Goal: Task Accomplishment & Management: Use online tool/utility

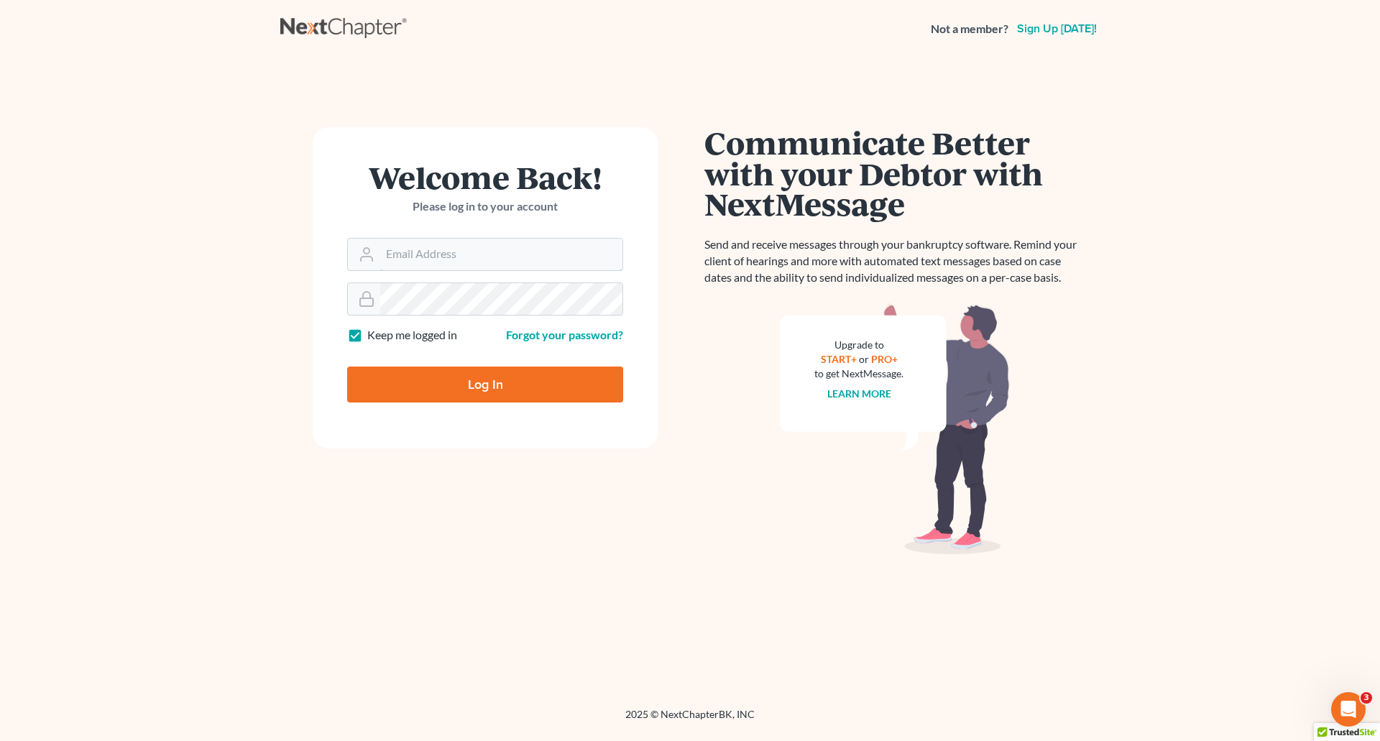
type input "elizabeth@farmerwright.com"
click at [484, 379] on input "Log In" at bounding box center [485, 385] width 276 height 36
type input "Thinking..."
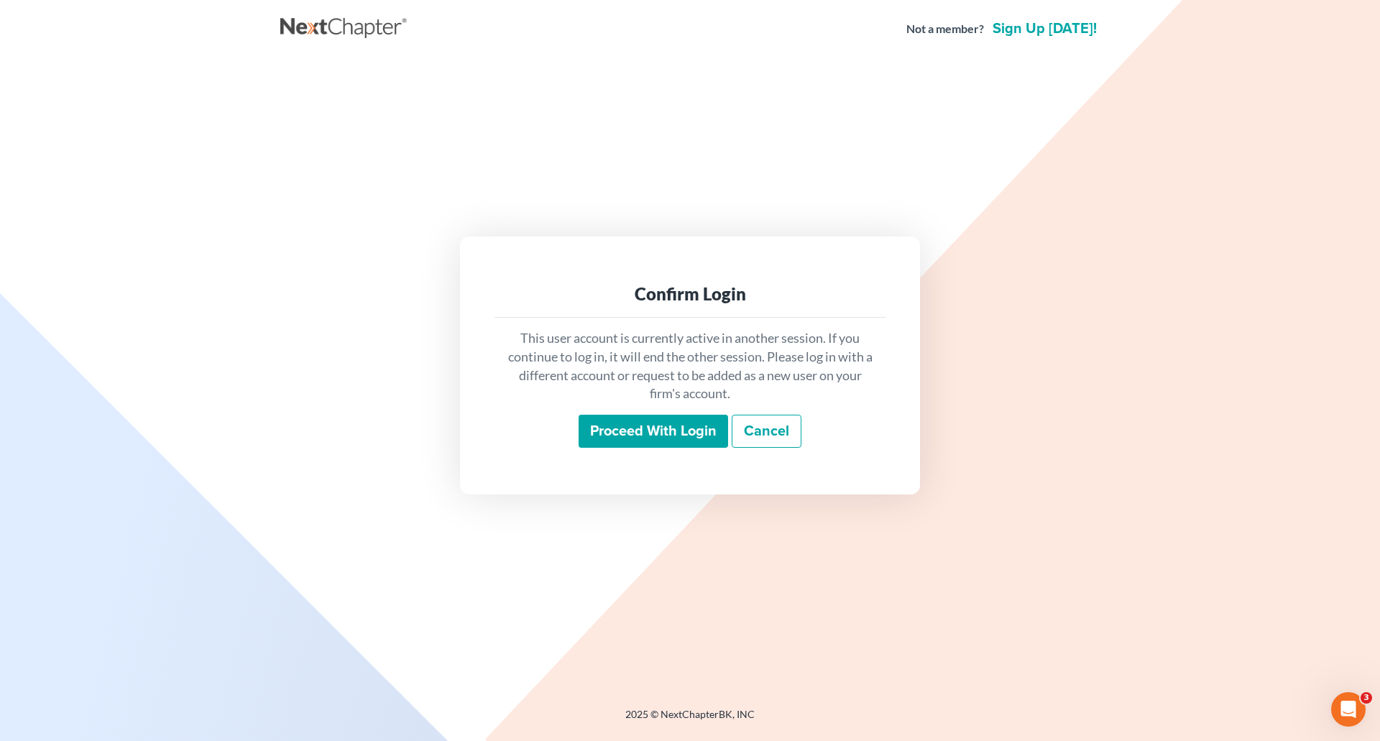
click at [655, 425] on input "Proceed with login" at bounding box center [653, 431] width 149 height 33
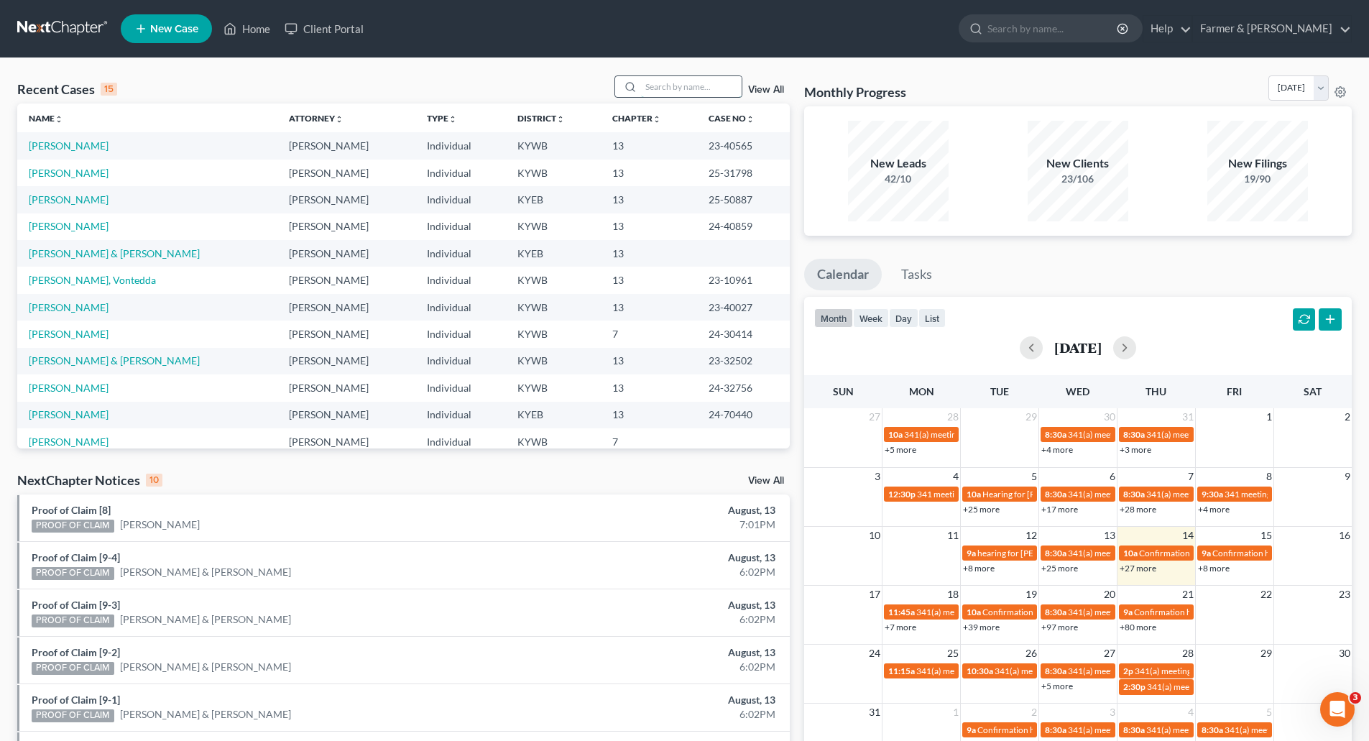
click at [646, 93] on input "search" at bounding box center [691, 86] width 101 height 21
paste input "25-30954"
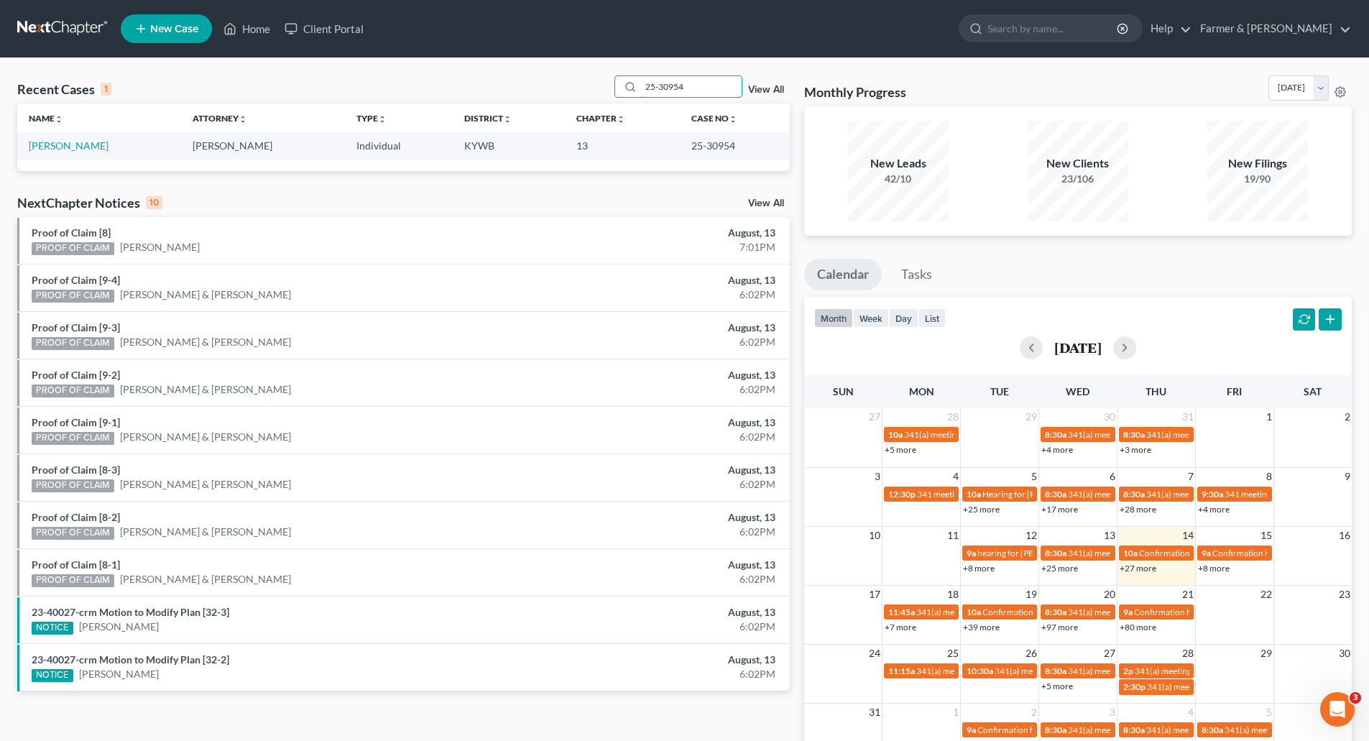
type input "25-30954"
click at [70, 147] on link "King, Darron" at bounding box center [69, 145] width 80 height 12
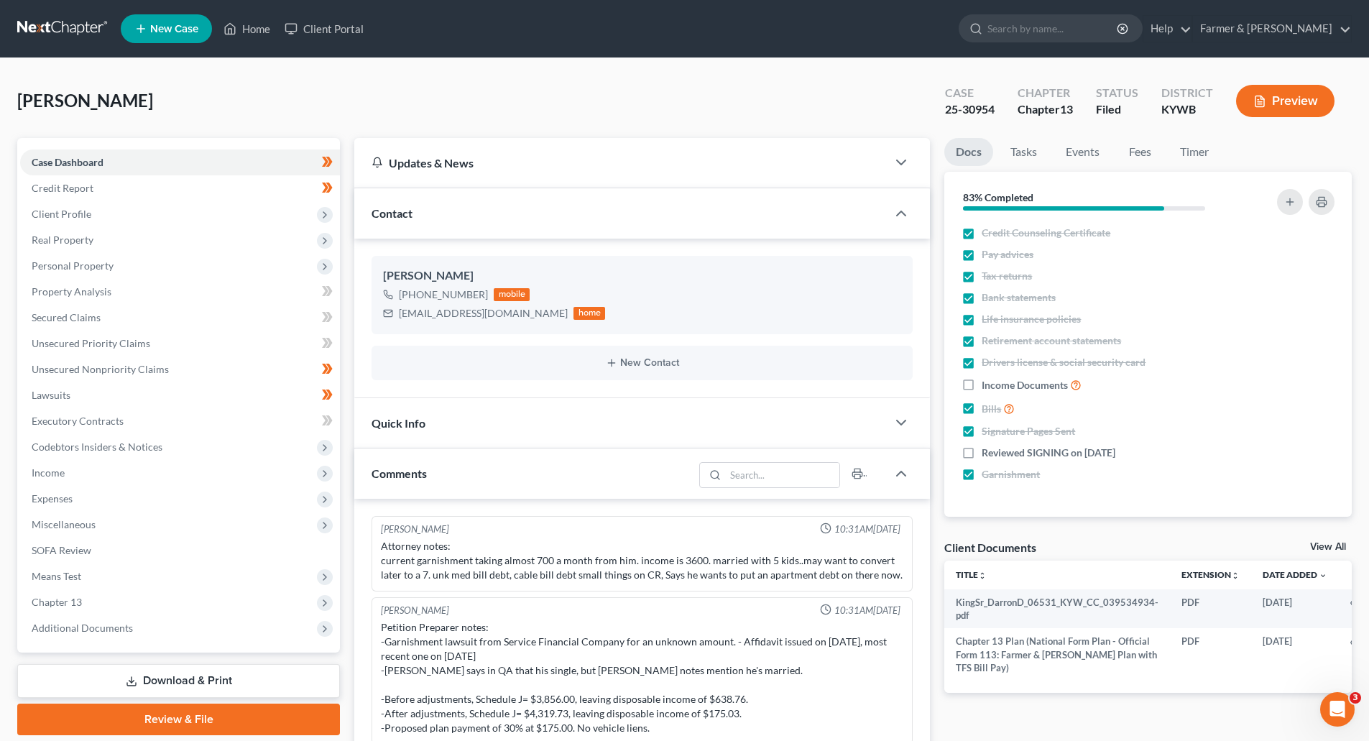
scroll to position [848, 0]
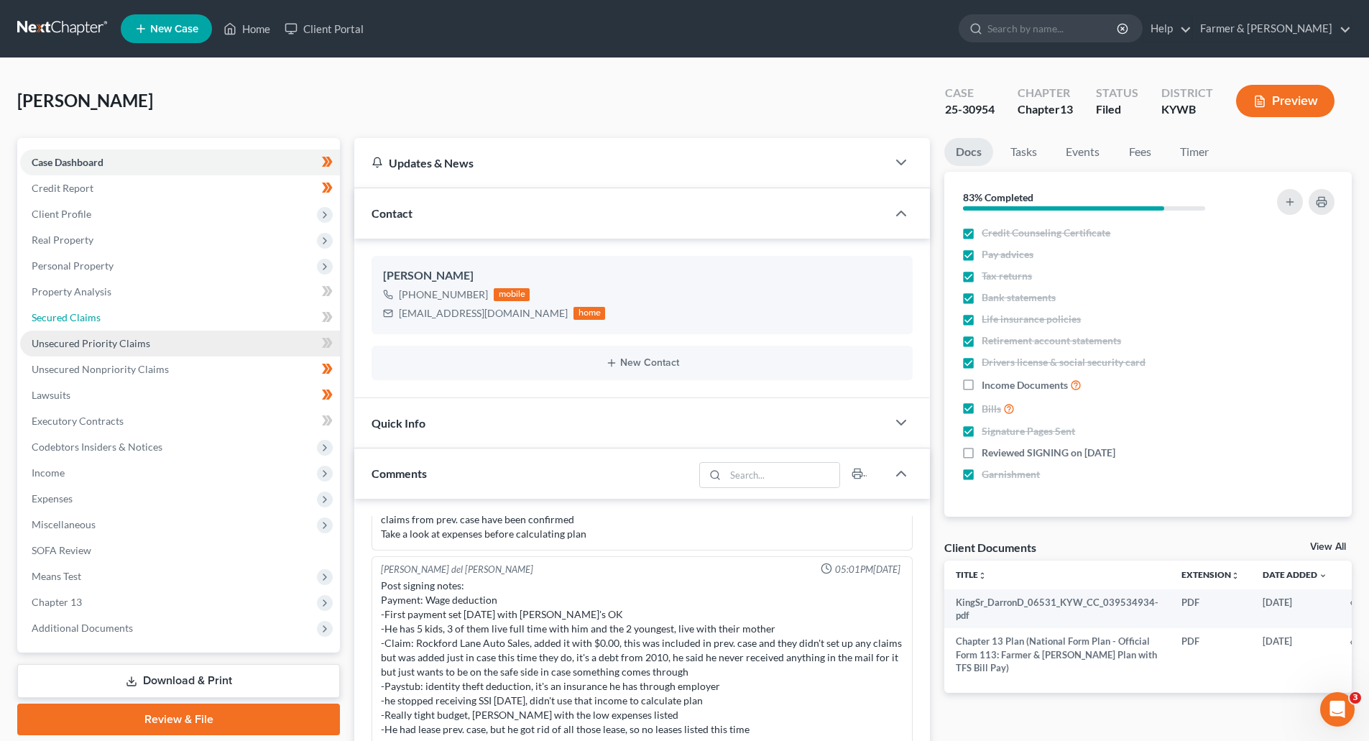
drag, startPoint x: 66, startPoint y: 318, endPoint x: 72, endPoint y: 334, distance: 17.5
click at [66, 318] on span "Secured Claims" at bounding box center [66, 317] width 69 height 12
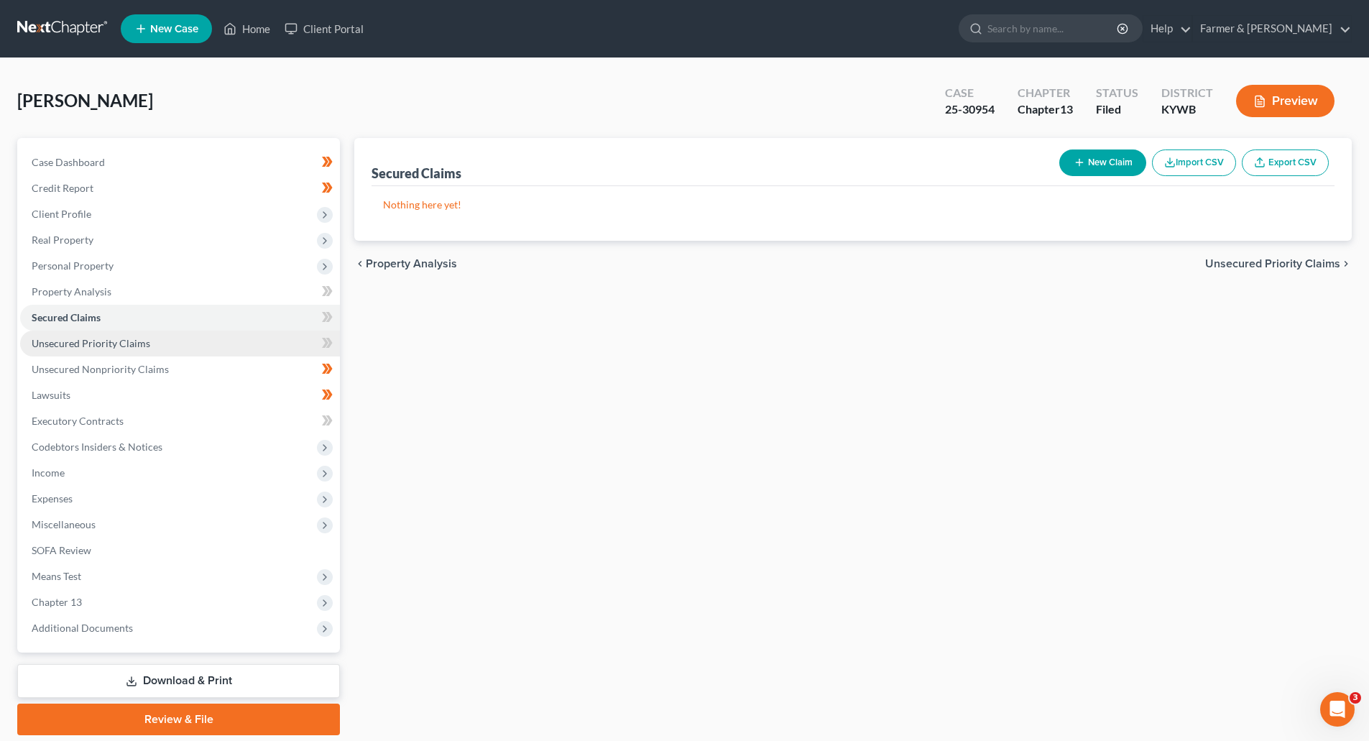
click at [80, 351] on link "Unsecured Priority Claims" at bounding box center [180, 344] width 320 height 26
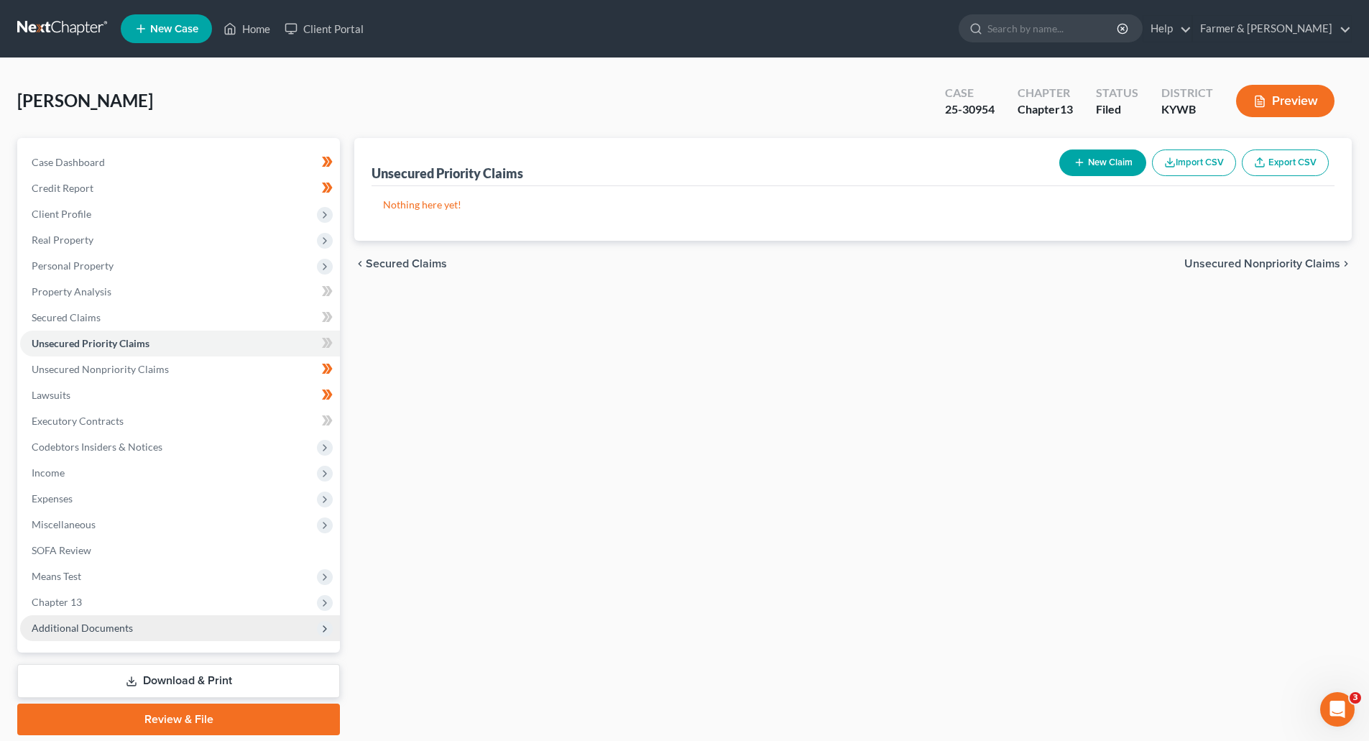
click at [44, 636] on span "Additional Documents" at bounding box center [180, 628] width 320 height 26
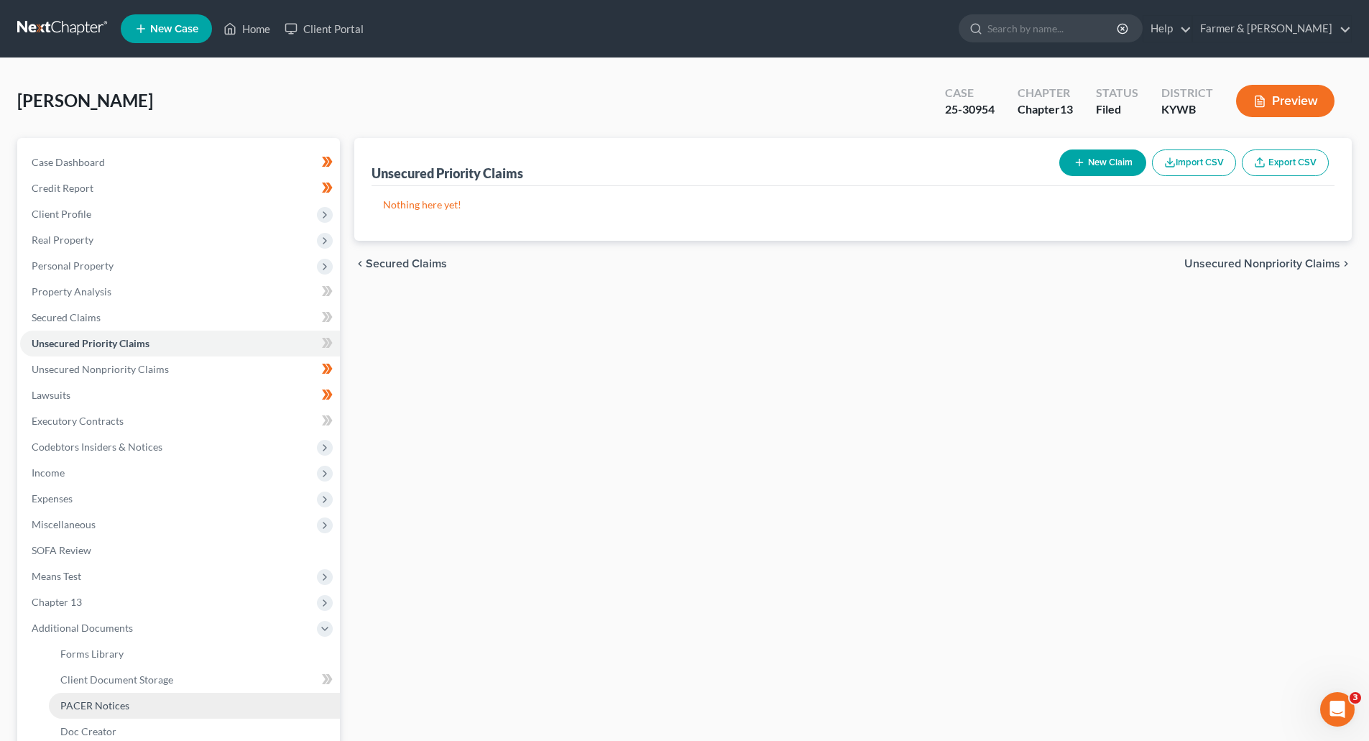
click at [62, 706] on span "PACER Notices" at bounding box center [94, 705] width 69 height 12
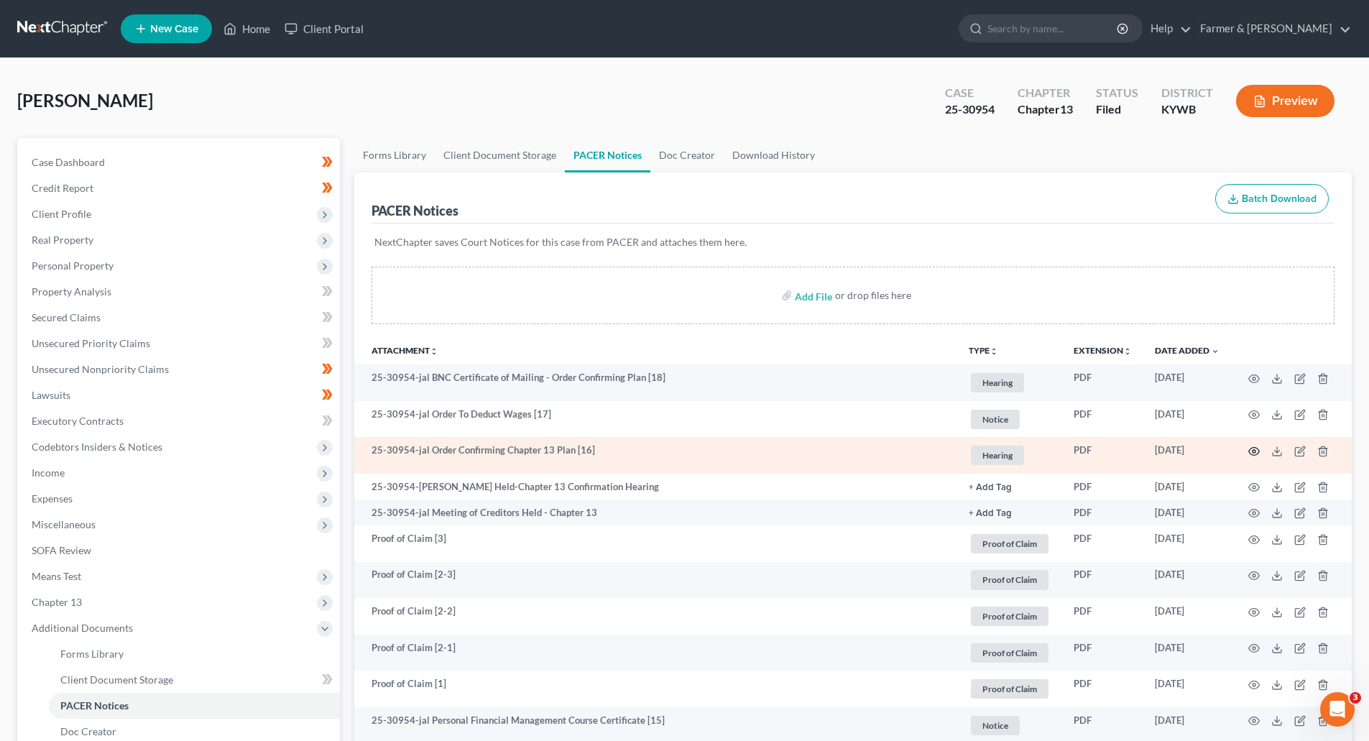
click at [1252, 452] on icon "button" at bounding box center [1253, 451] width 11 height 11
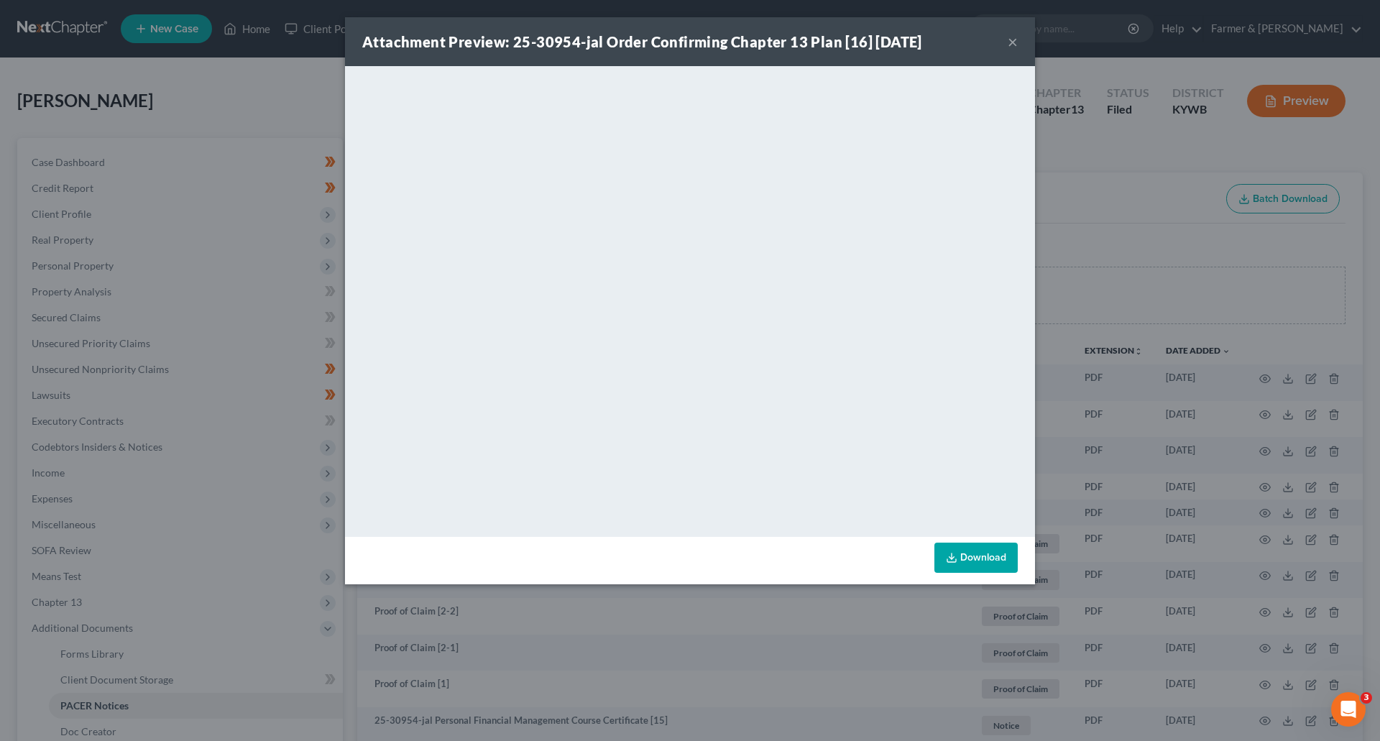
click at [1008, 47] on button "×" at bounding box center [1013, 41] width 10 height 17
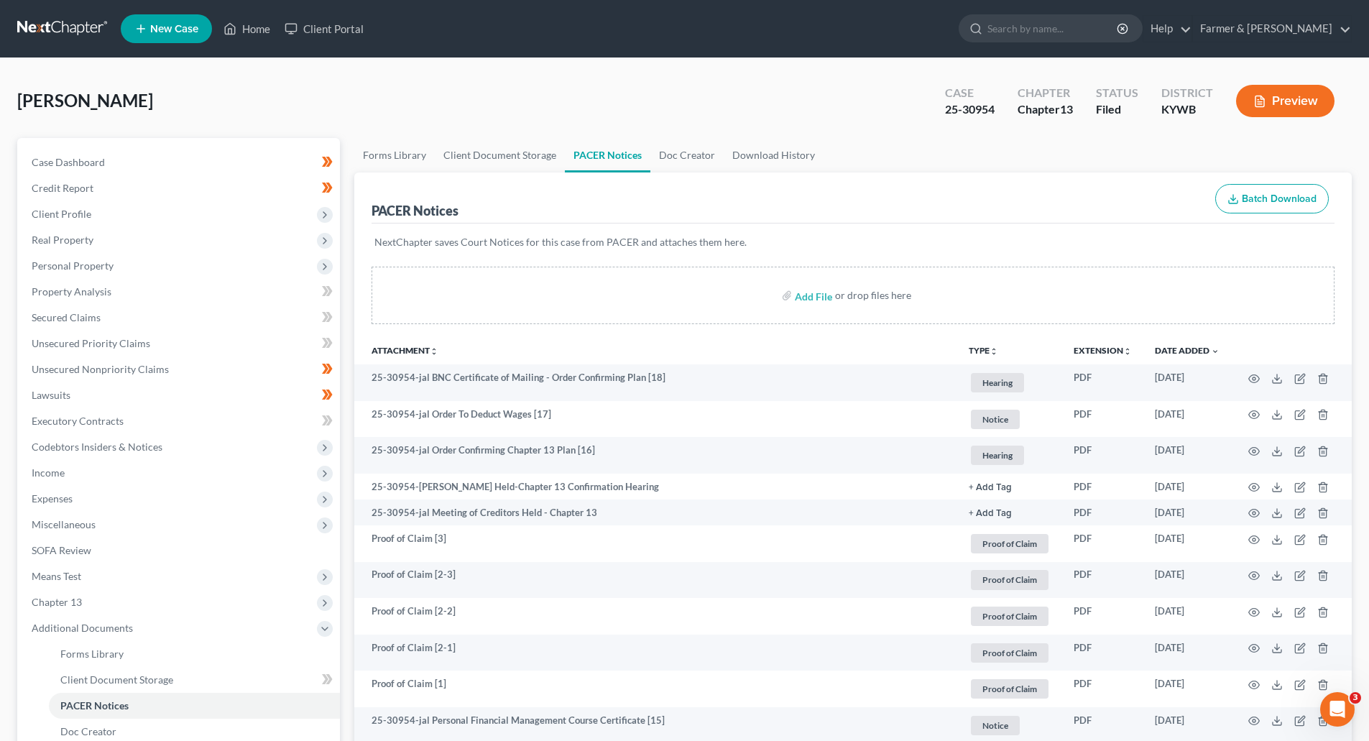
click at [28, 28] on link at bounding box center [63, 29] width 92 height 26
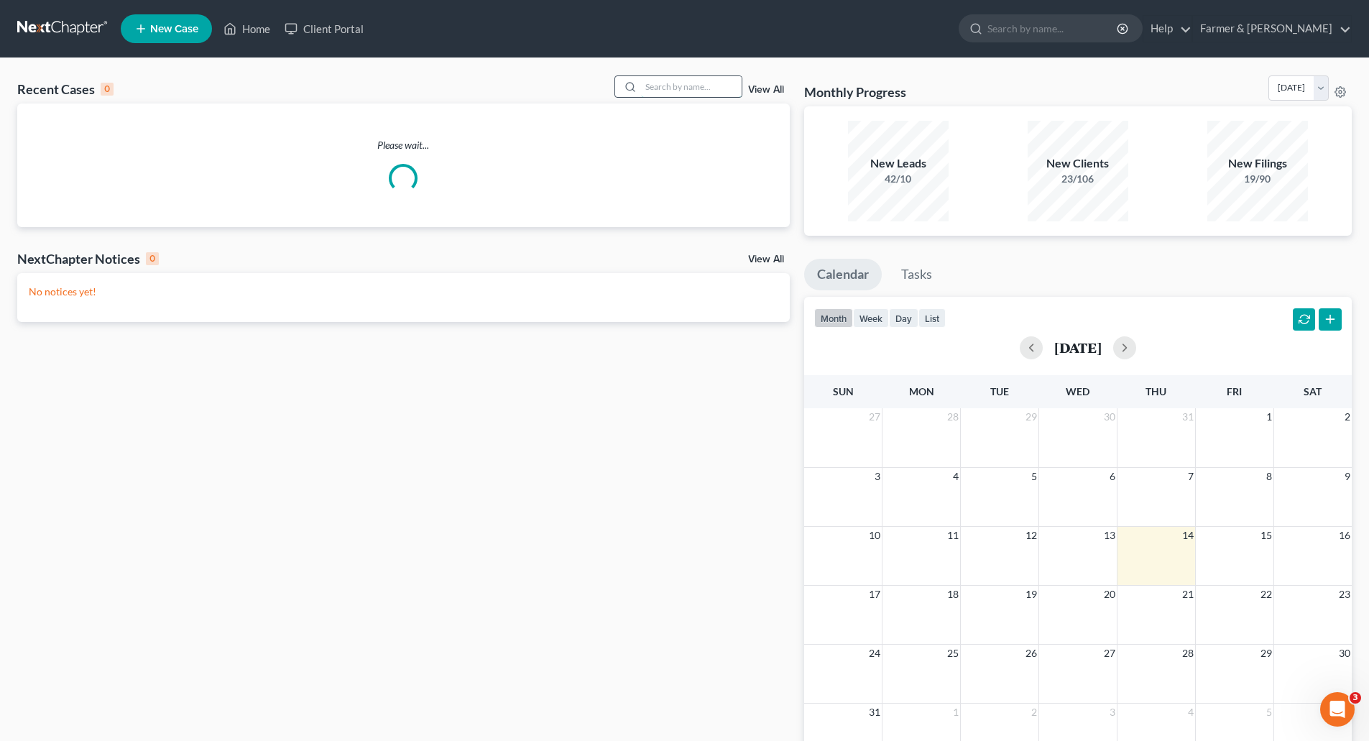
click at [653, 91] on input "search" at bounding box center [691, 86] width 101 height 21
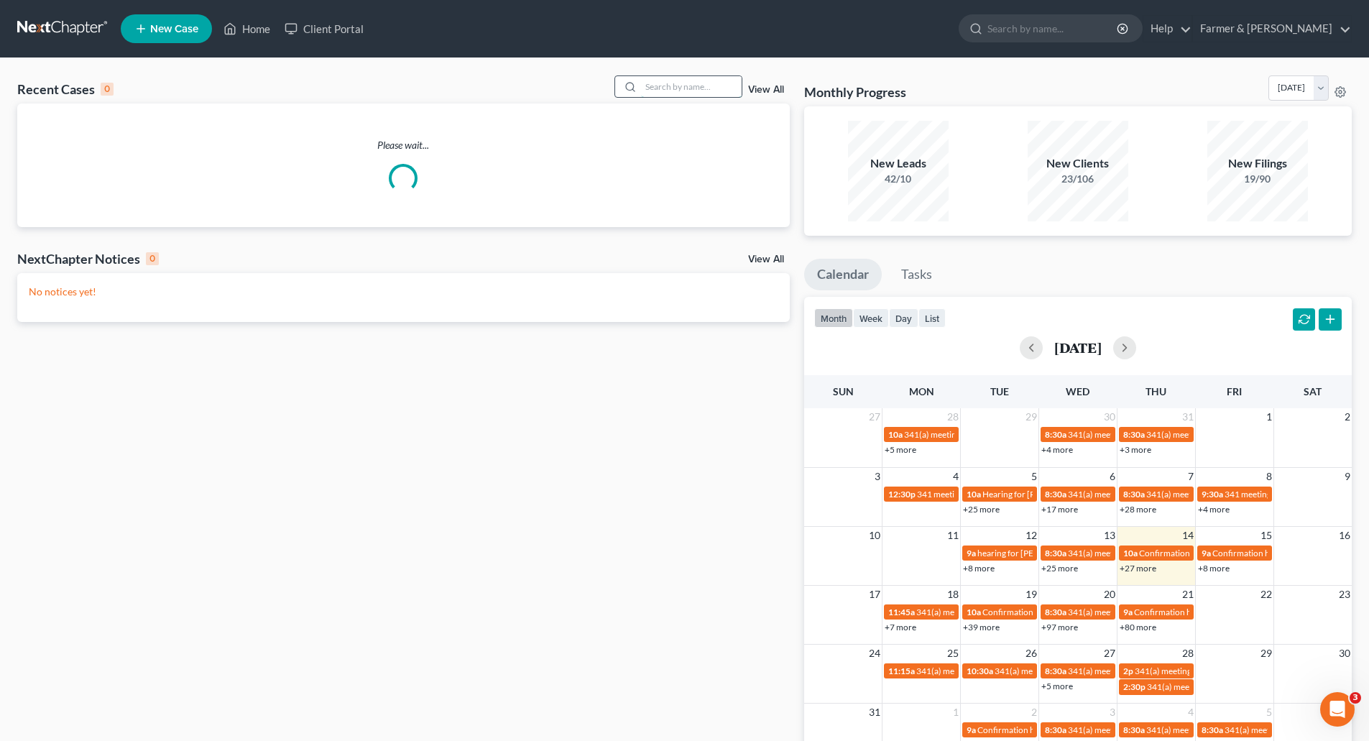
click at [653, 91] on input "search" at bounding box center [691, 86] width 101 height 21
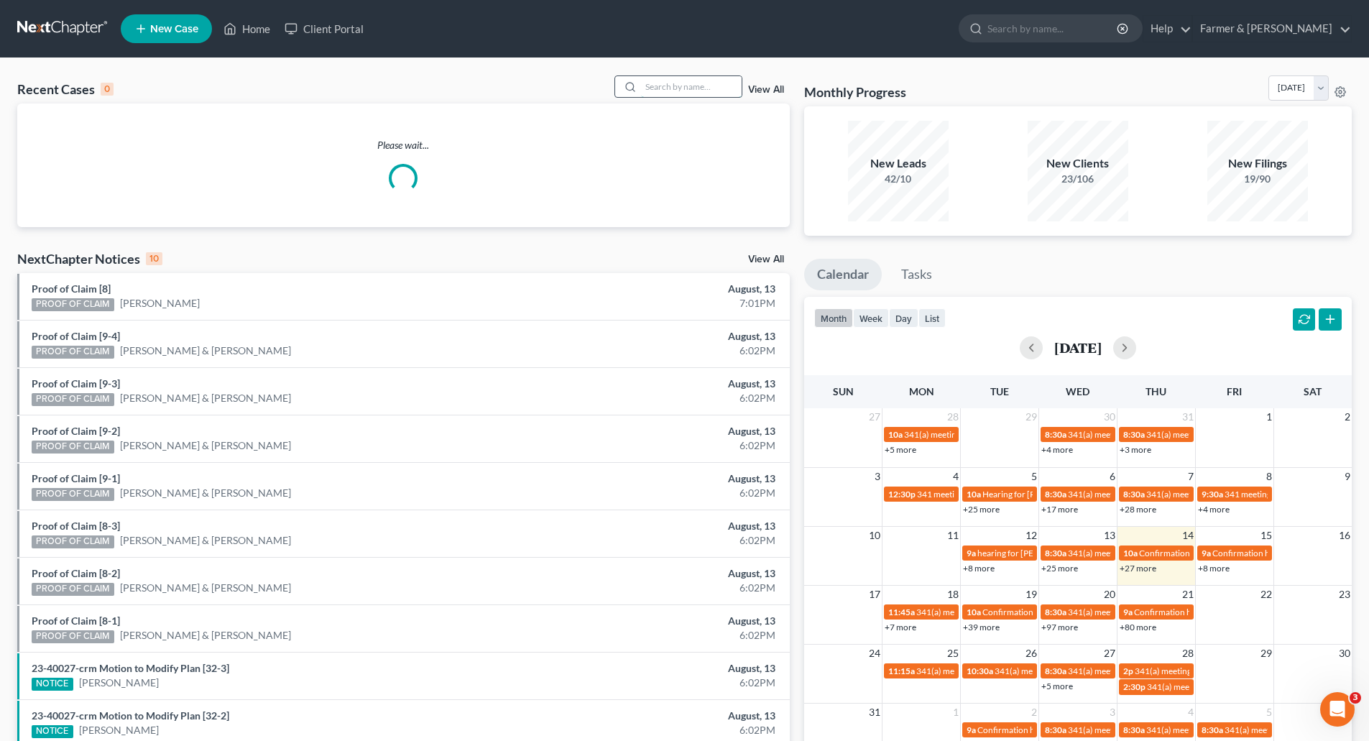
paste input "25-30844"
type input "25-30844"
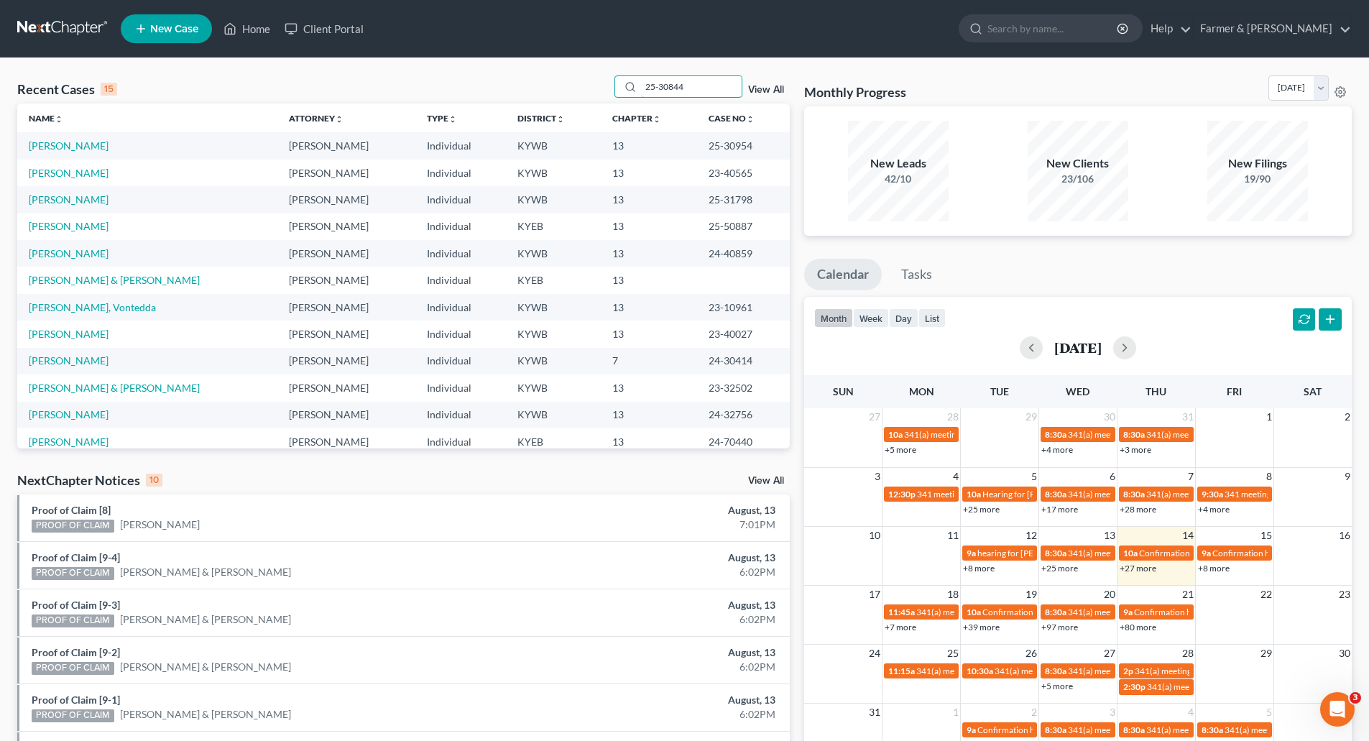
drag, startPoint x: 694, startPoint y: 87, endPoint x: 461, endPoint y: 88, distance: 233.6
click at [470, 88] on div "Recent Cases 15 25-30844 View All" at bounding box center [403, 89] width 773 height 28
click at [448, 82] on div "Recent Cases 15 View All" at bounding box center [403, 89] width 773 height 28
click at [660, 86] on input "search" at bounding box center [691, 86] width 101 height 21
paste input "25-30844"
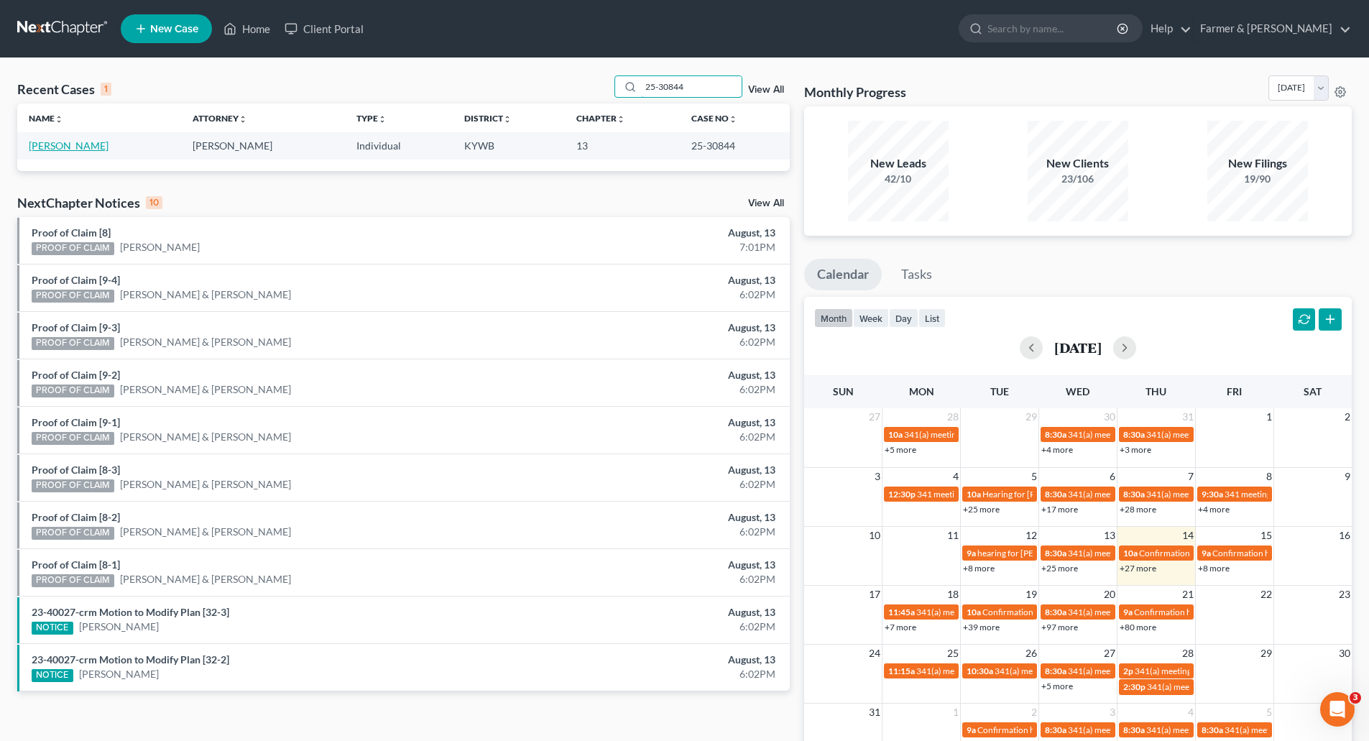
type input "25-30844"
click at [84, 144] on link "Morton, Mendel" at bounding box center [69, 145] width 80 height 12
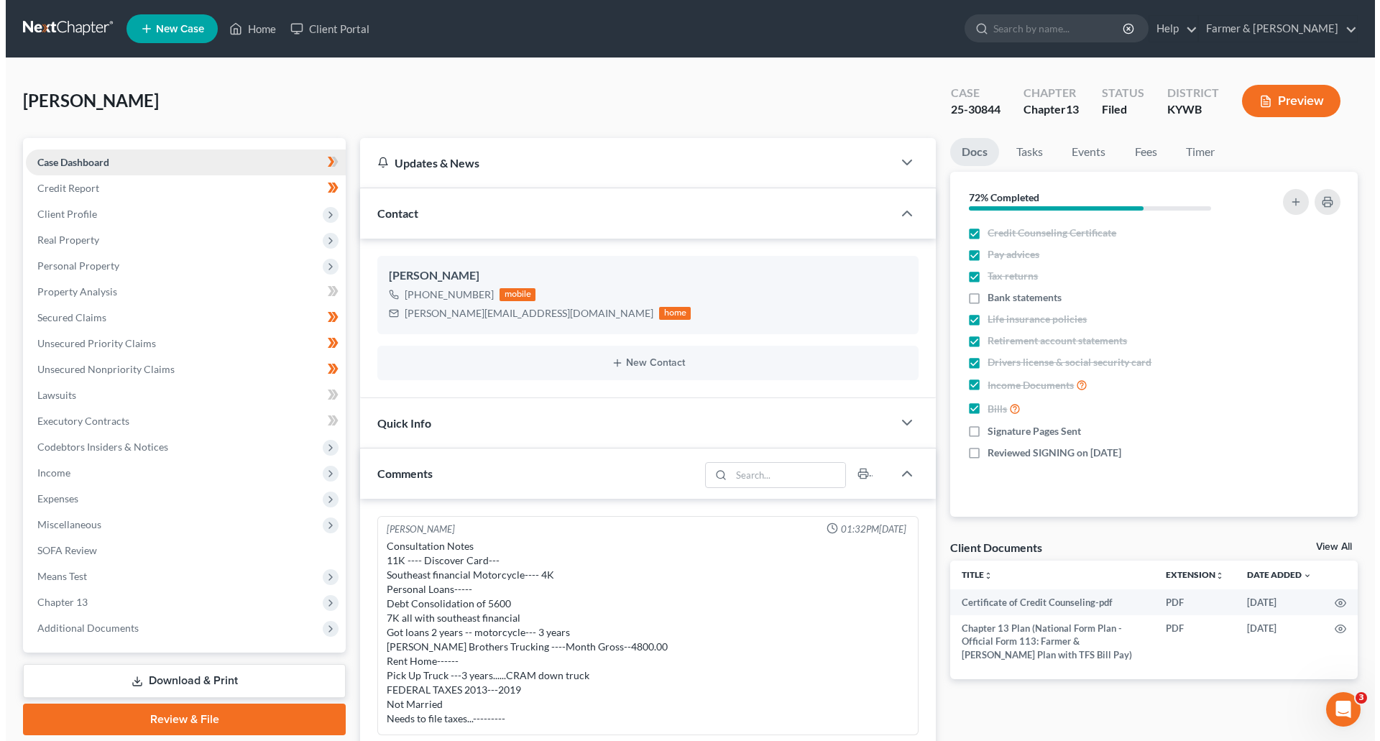
scroll to position [481, 0]
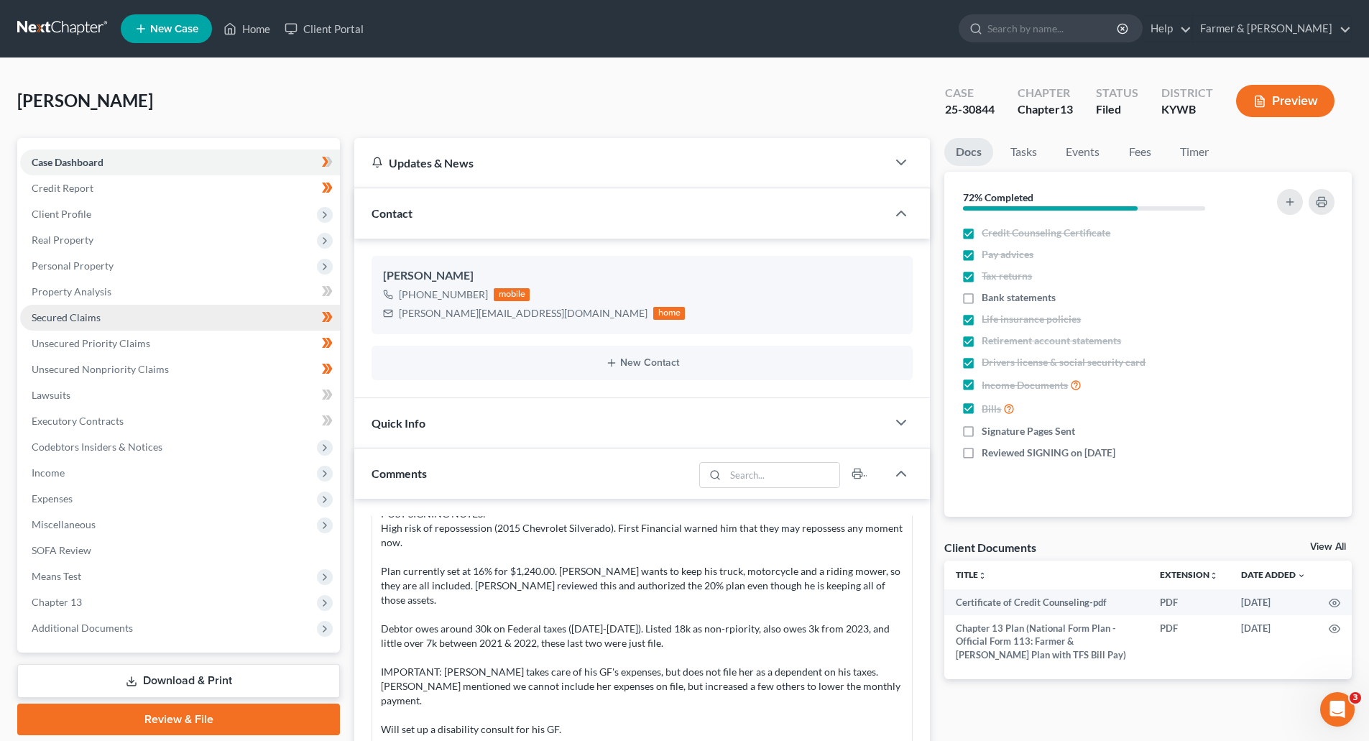
click at [34, 314] on span "Secured Claims" at bounding box center [66, 317] width 69 height 12
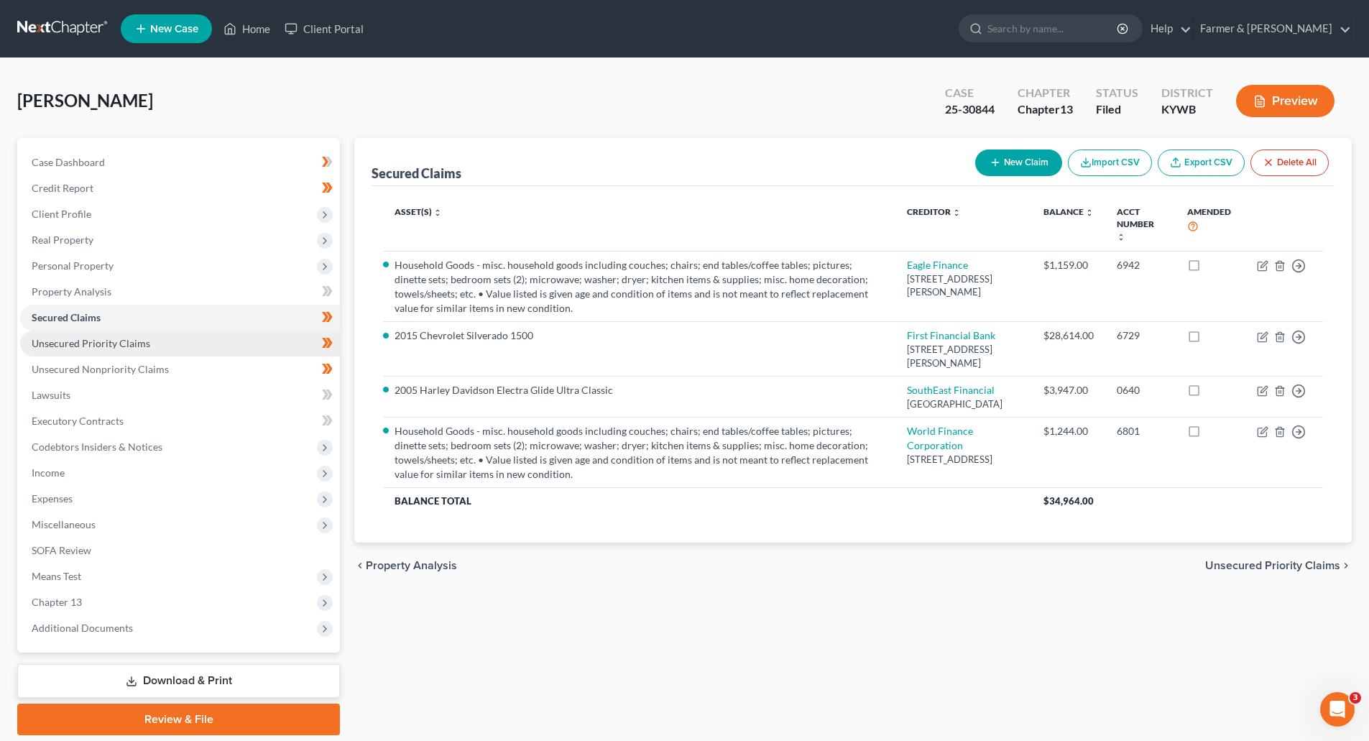
click at [109, 344] on span "Unsecured Priority Claims" at bounding box center [91, 343] width 119 height 12
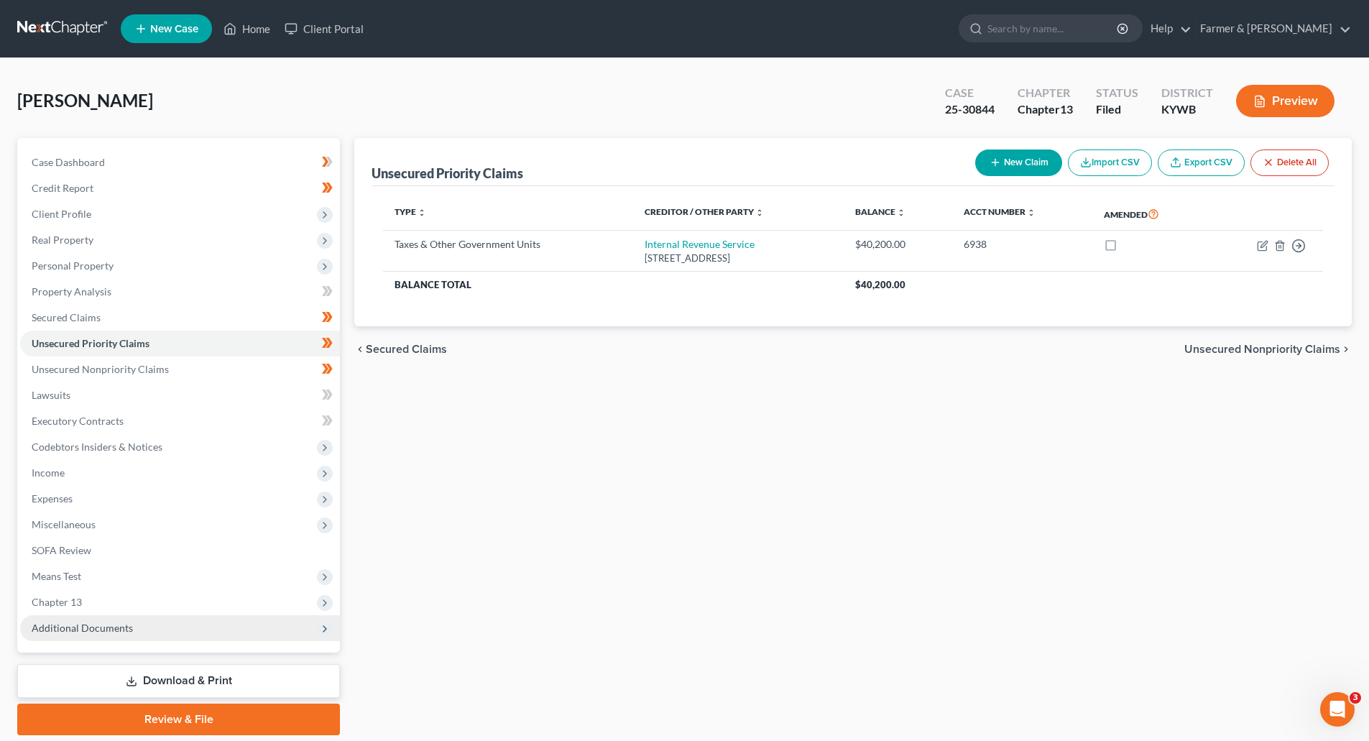
click at [98, 632] on span "Additional Documents" at bounding box center [82, 628] width 101 height 12
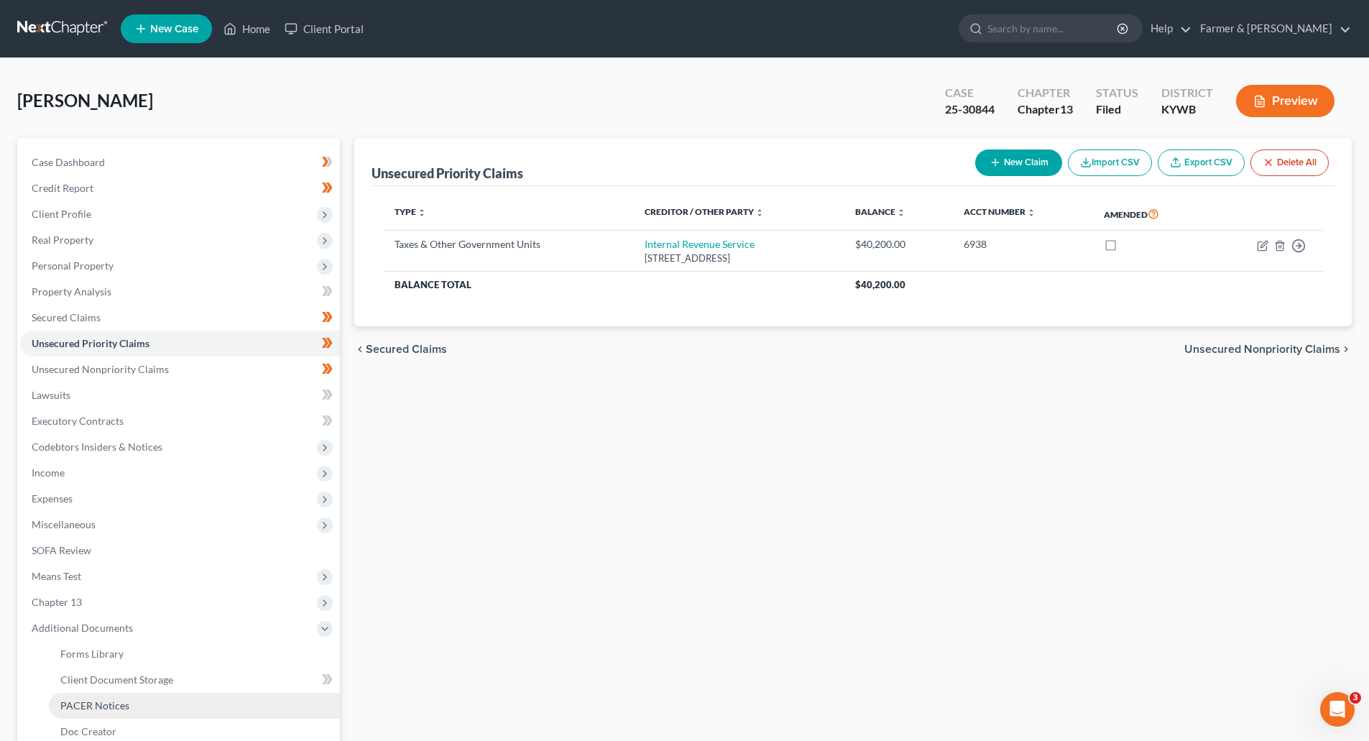
click at [80, 710] on span "PACER Notices" at bounding box center [94, 705] width 69 height 12
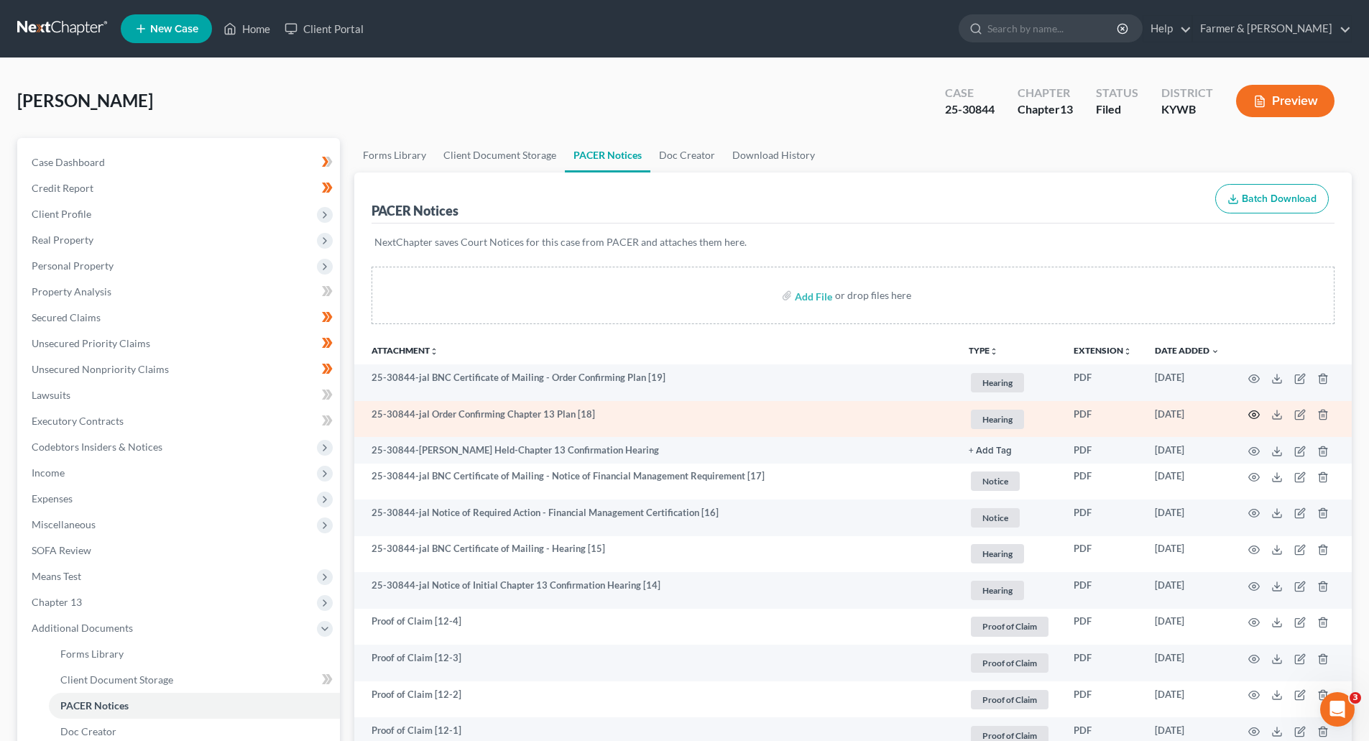
click at [1252, 413] on icon "button" at bounding box center [1253, 414] width 11 height 11
